Goal: Browse casually: Explore the website without a specific task or goal

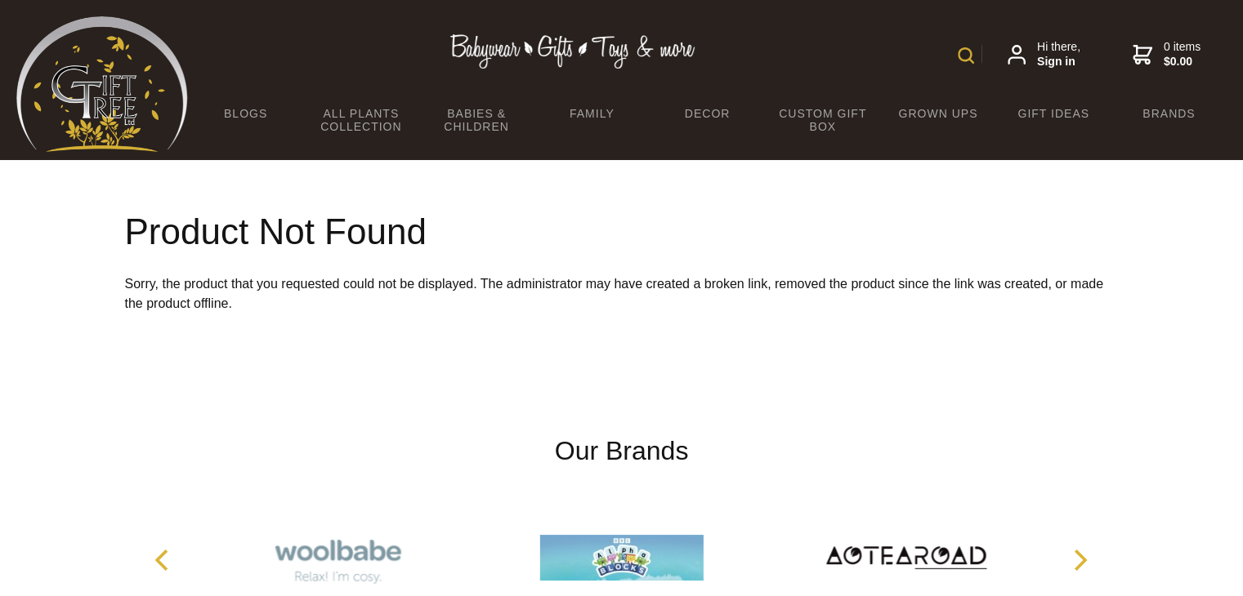
scroll to position [254, 0]
